Goal: Information Seeking & Learning: Learn about a topic

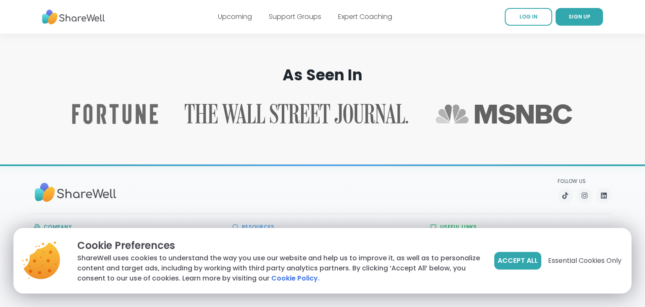
scroll to position [1366, 0]
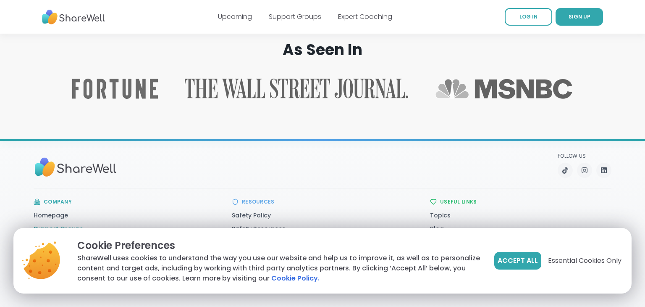
click at [62, 224] on link "Support Groups" at bounding box center [59, 228] width 50 height 8
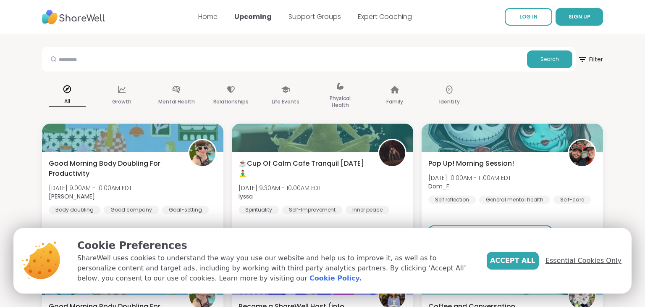
click at [583, 256] on span "Essential Cookies Only" at bounding box center [584, 260] width 76 height 10
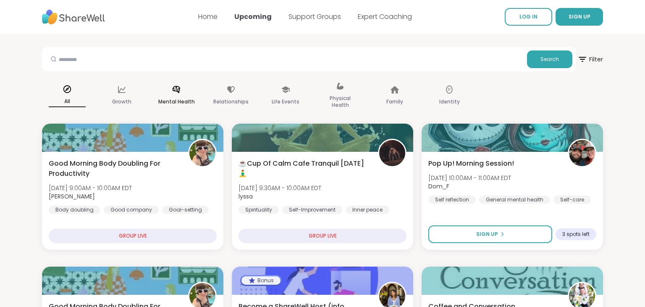
click at [171, 84] on div "Mental Health" at bounding box center [176, 96] width 50 height 42
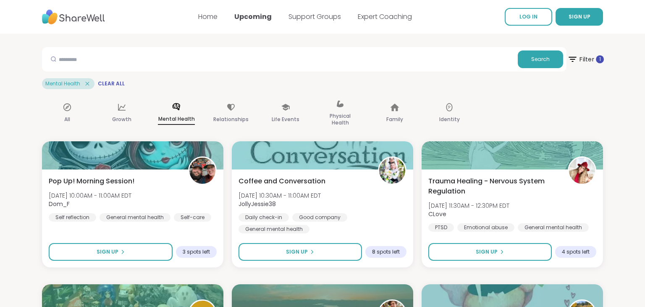
click at [589, 65] on span "Filter 1" at bounding box center [586, 59] width 37 height 21
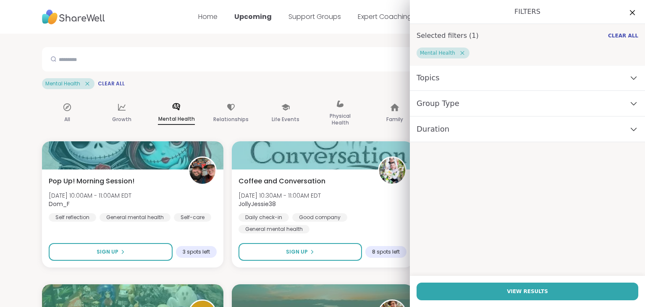
click at [483, 104] on div "Group Type" at bounding box center [527, 104] width 235 height 26
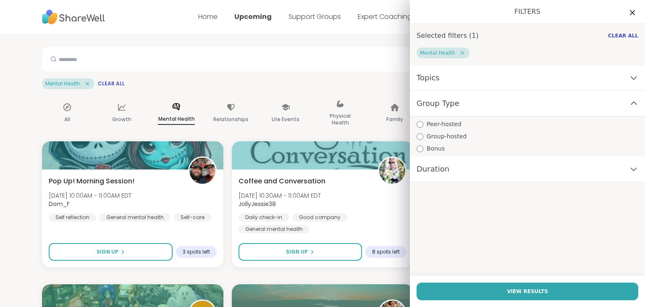
click at [483, 104] on div "Group Type" at bounding box center [527, 104] width 235 height 26
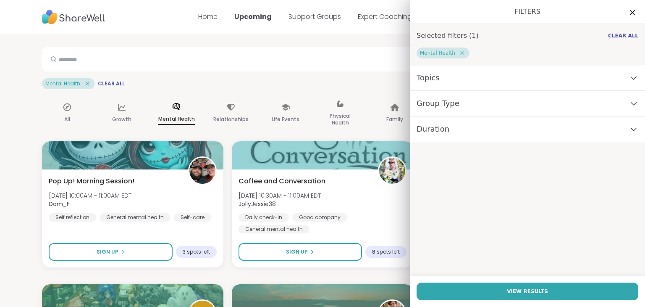
click at [474, 130] on div "Duration" at bounding box center [527, 129] width 235 height 26
click at [442, 84] on div "Topics" at bounding box center [527, 78] width 235 height 26
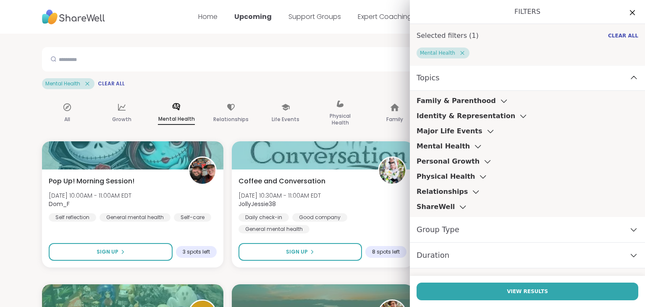
click at [455, 142] on h3 "Mental Health" at bounding box center [443, 146] width 53 height 10
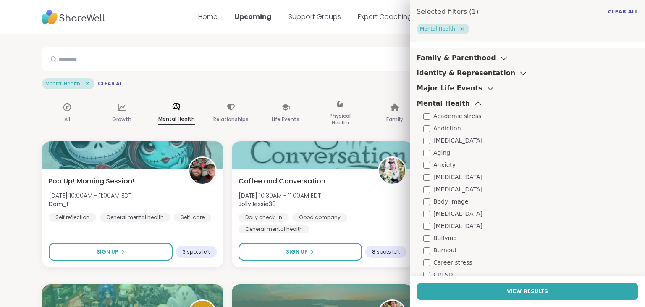
scroll to position [44, 0]
click at [440, 160] on span "Anxiety" at bounding box center [445, 164] width 22 height 9
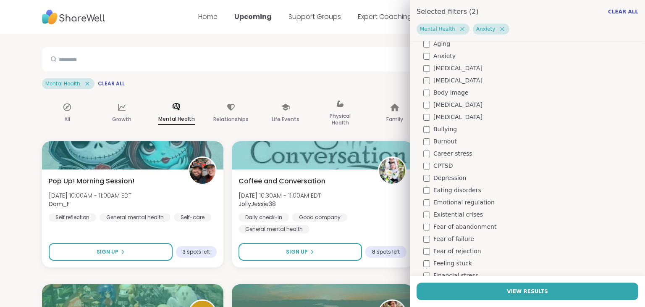
scroll to position [156, 0]
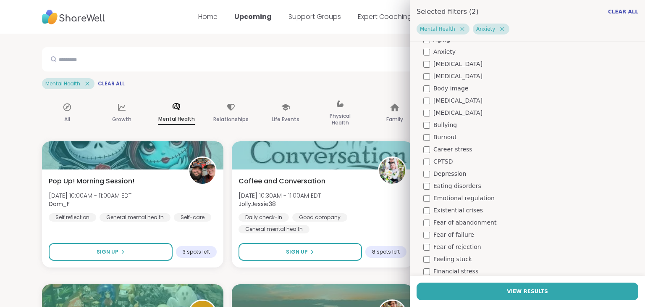
click at [446, 174] on span "Depression" at bounding box center [450, 173] width 33 height 9
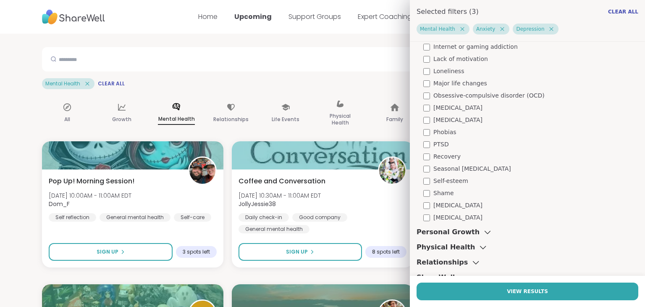
scroll to position [443, 0]
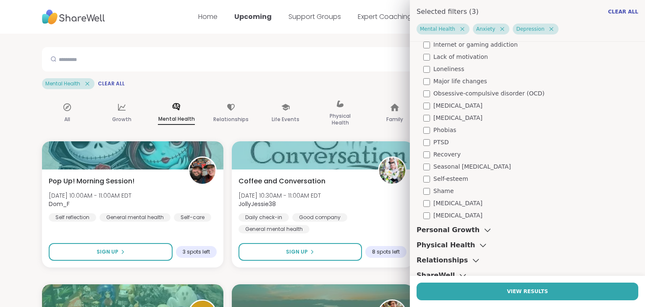
click at [448, 176] on span "Self-esteem" at bounding box center [451, 178] width 35 height 9
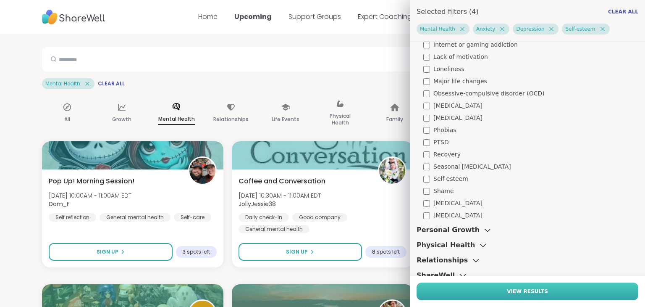
click at [491, 295] on button "View Results" at bounding box center [528, 291] width 222 height 18
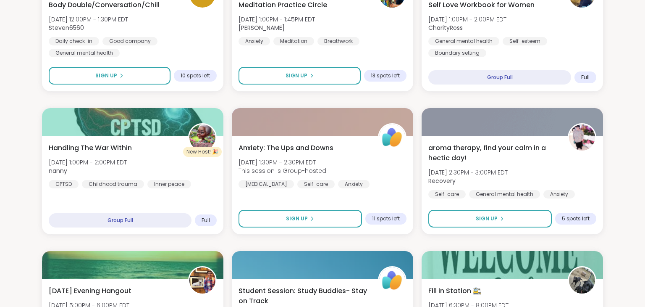
scroll to position [319, 0]
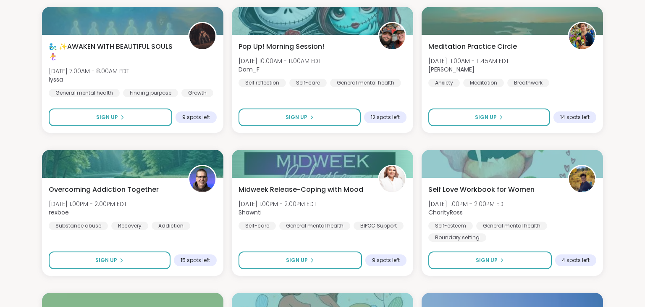
scroll to position [0, 0]
